Goal: Task Accomplishment & Management: Manage account settings

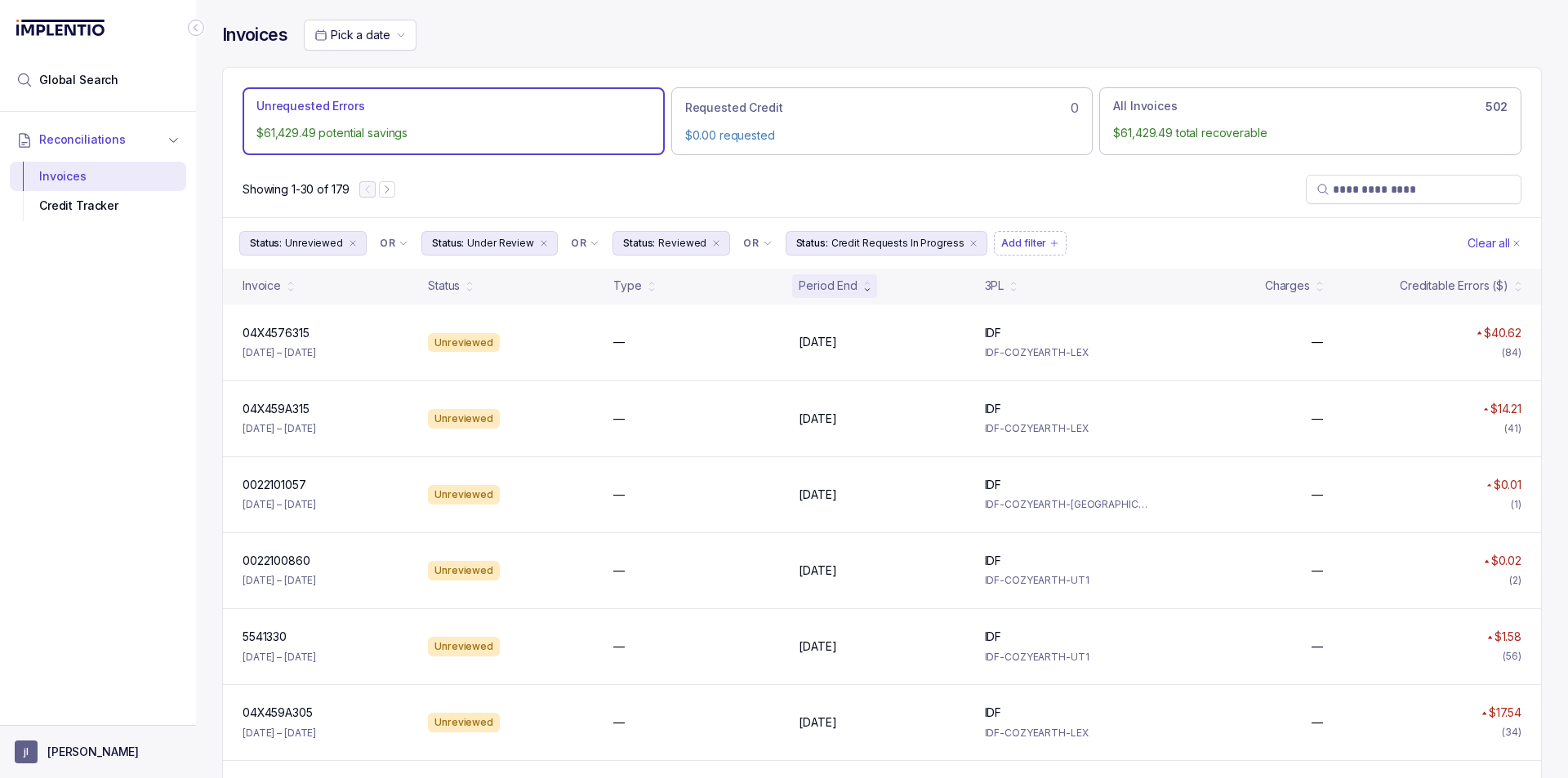
click at [44, 750] on button "[PERSON_NAME]" at bounding box center [98, 751] width 167 height 23
click at [68, 722] on p "Logout" at bounding box center [107, 716] width 135 height 16
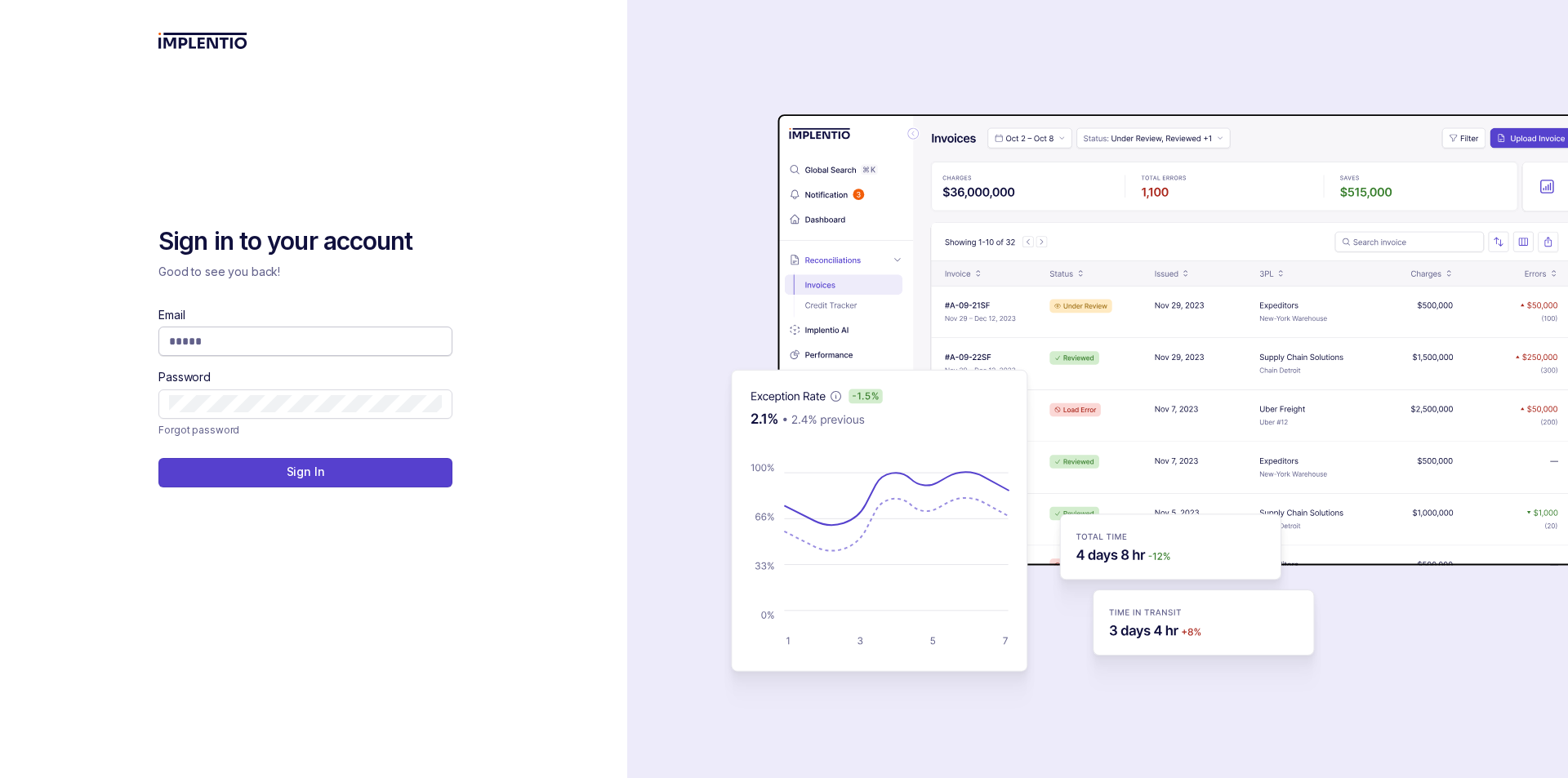
click at [287, 348] on input "Email" at bounding box center [305, 341] width 273 height 16
type input "**********"
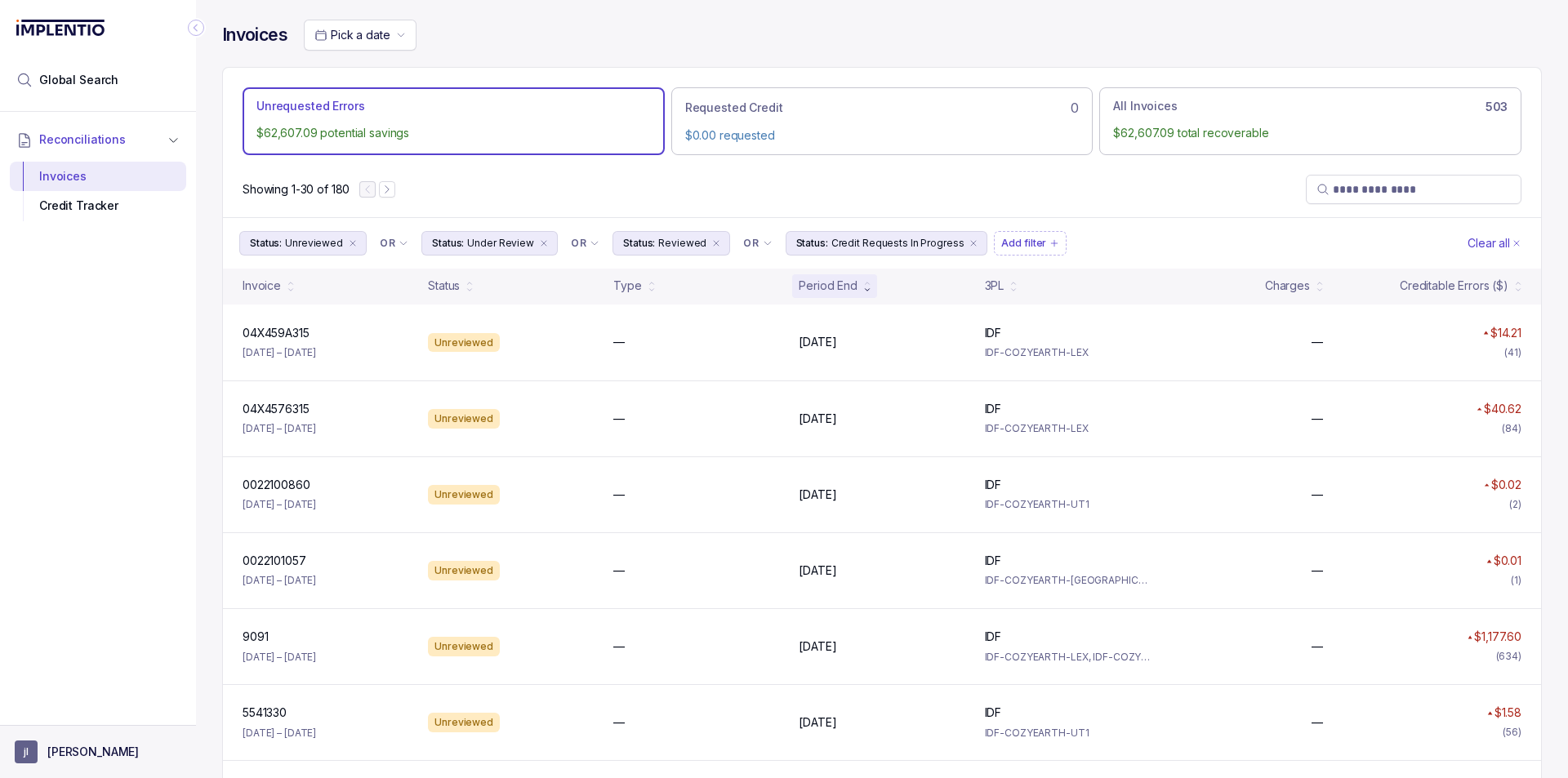
click at [73, 735] on aside "[PERSON_NAME]" at bounding box center [98, 751] width 196 height 53
click at [74, 750] on p "[PERSON_NAME]" at bounding box center [93, 751] width 92 height 16
drag, startPoint x: 100, startPoint y: 715, endPoint x: 134, endPoint y: 719, distance: 34.2
click at [99, 714] on p "Logout" at bounding box center [107, 716] width 135 height 16
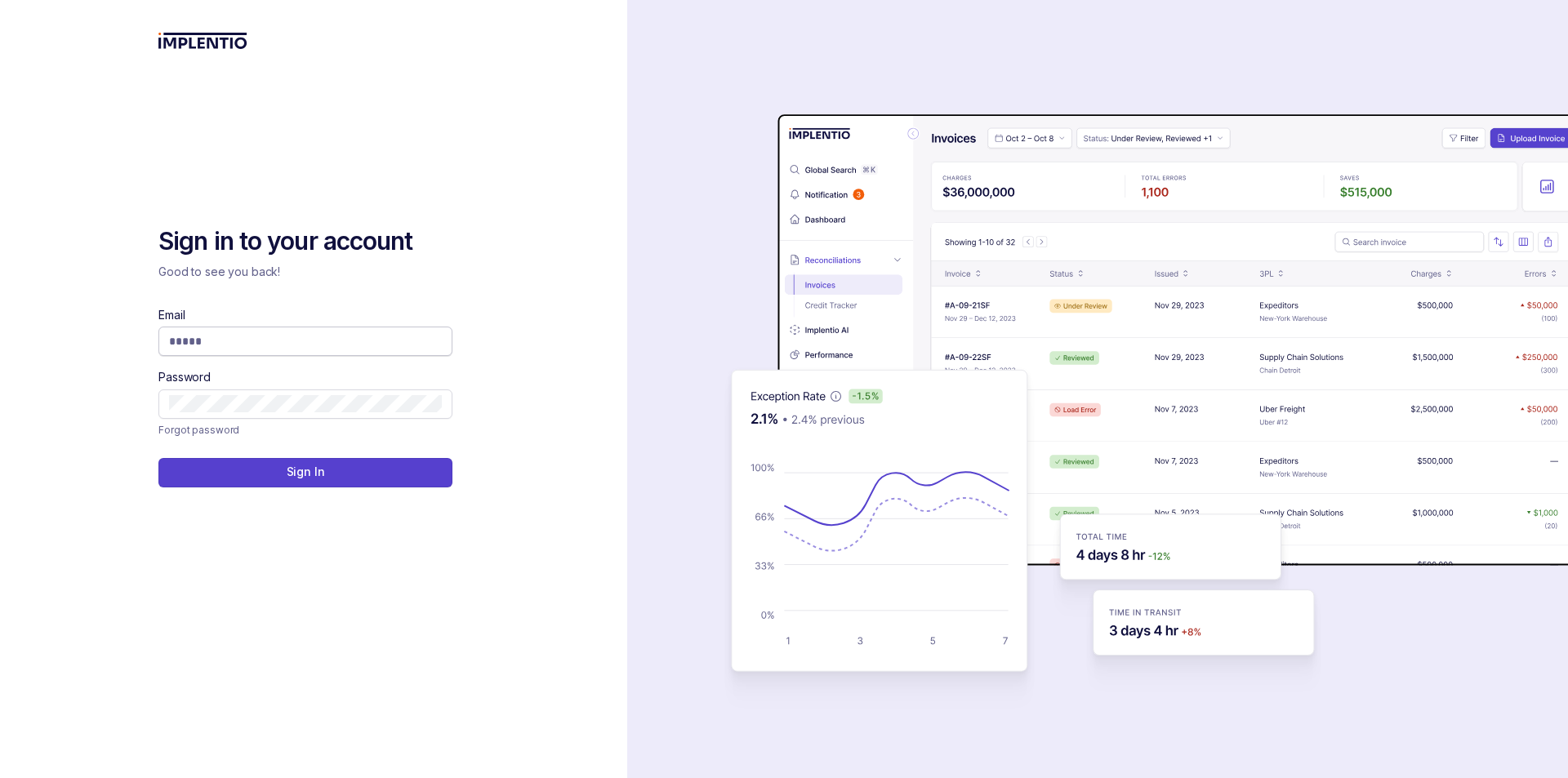
click at [230, 351] on span at bounding box center [305, 341] width 294 height 29
click at [244, 347] on input "Email" at bounding box center [305, 341] width 273 height 16
type input "**********"
